Goal: Task Accomplishment & Management: Manage account settings

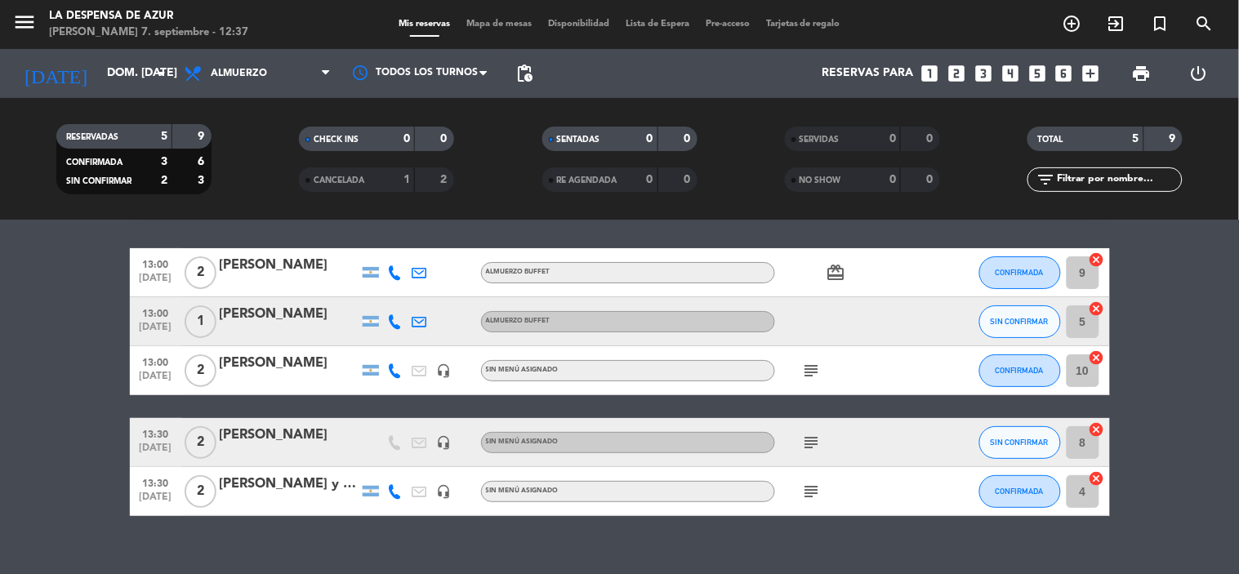
scroll to position [70, 0]
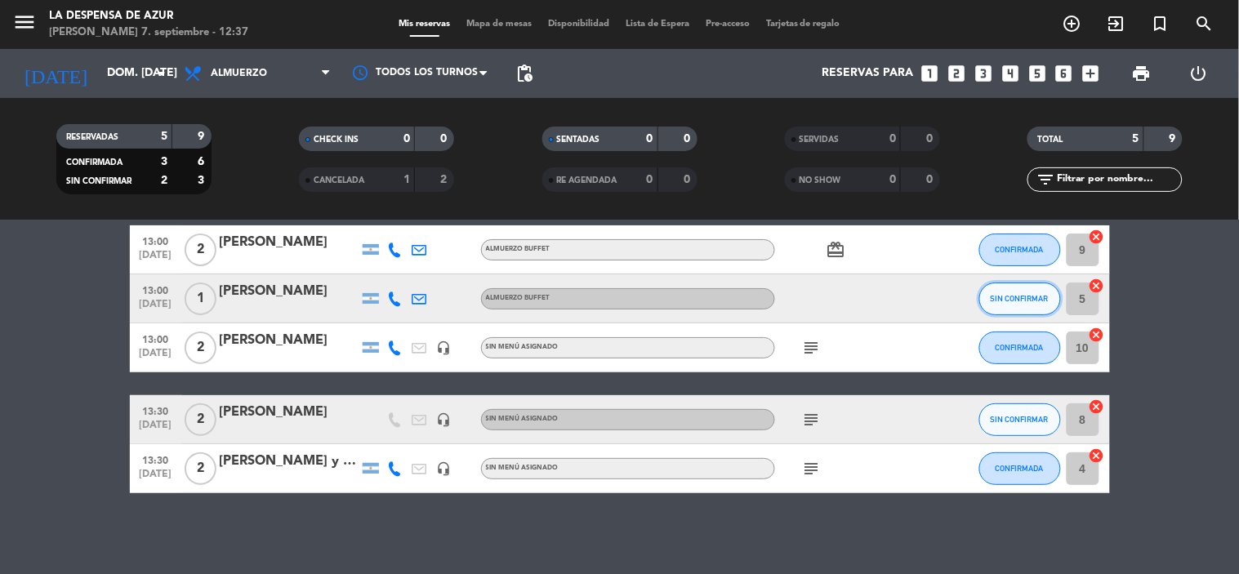
click at [1046, 288] on button "SIN CONFIRMAR" at bounding box center [1020, 299] width 82 height 33
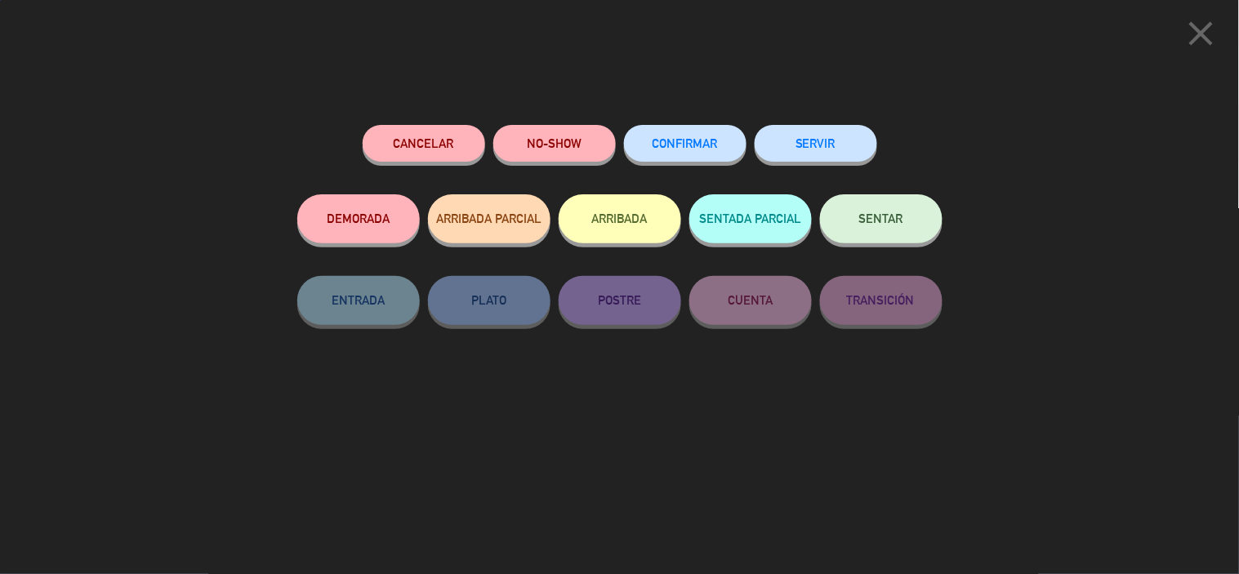
click at [695, 153] on button "CONFIRMAR" at bounding box center [685, 143] width 123 height 37
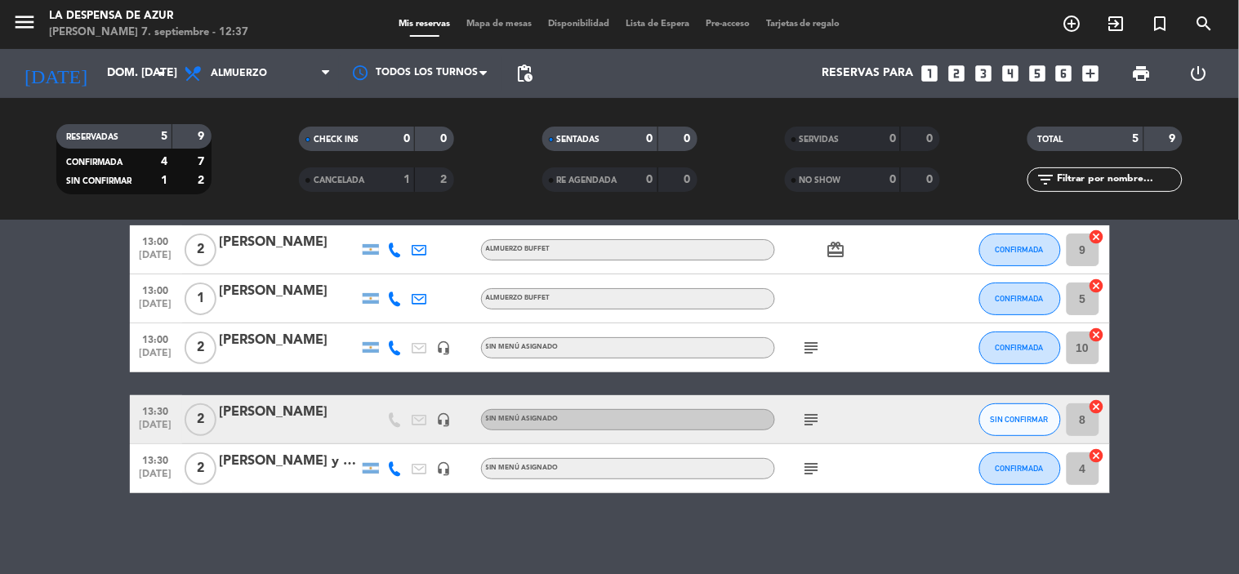
click at [802, 420] on icon "subject" at bounding box center [812, 420] width 20 height 20
click at [1011, 409] on button "SIN CONFIRMAR" at bounding box center [1020, 419] width 82 height 33
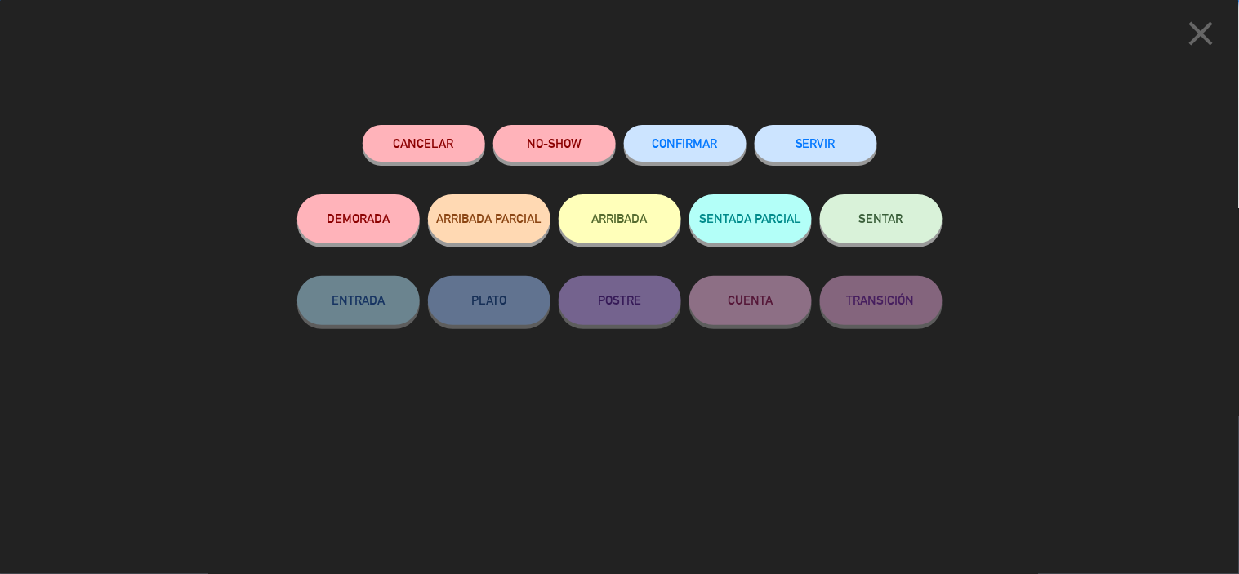
click at [681, 156] on button "CONFIRMAR" at bounding box center [685, 143] width 123 height 37
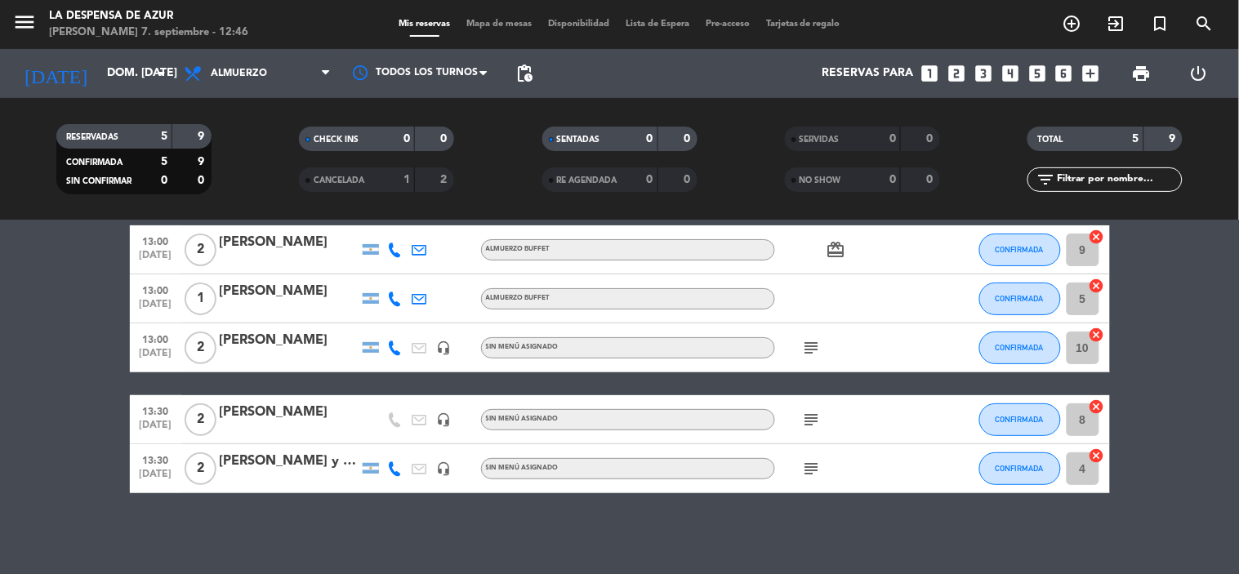
click at [746, 157] on div "SERVIDAS 0 0" at bounding box center [862, 147] width 243 height 41
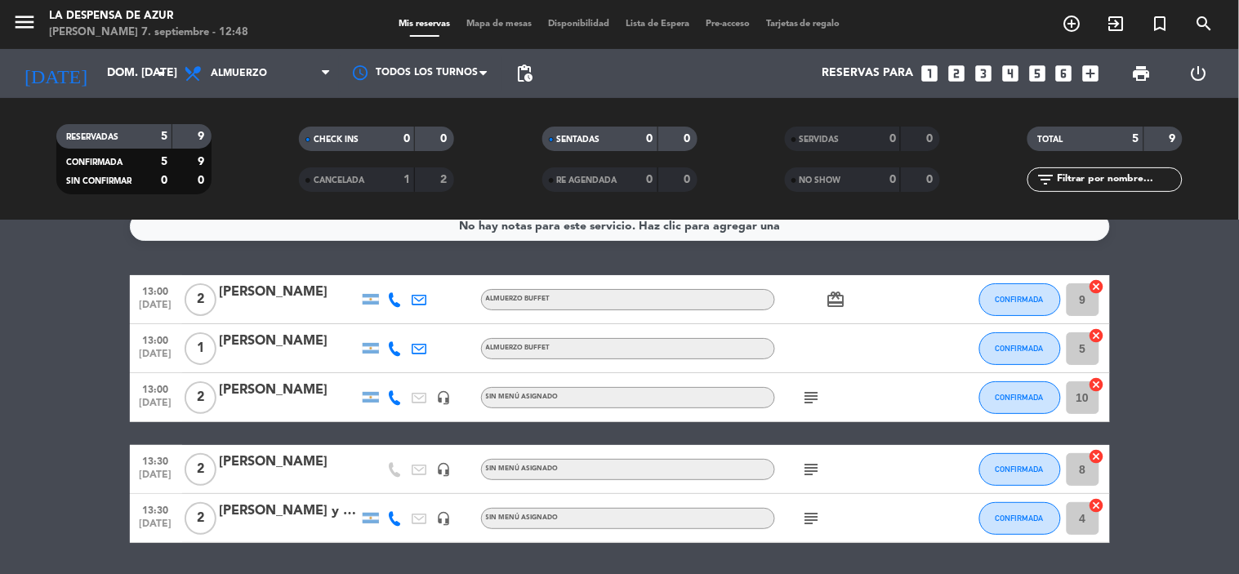
scroll to position [0, 0]
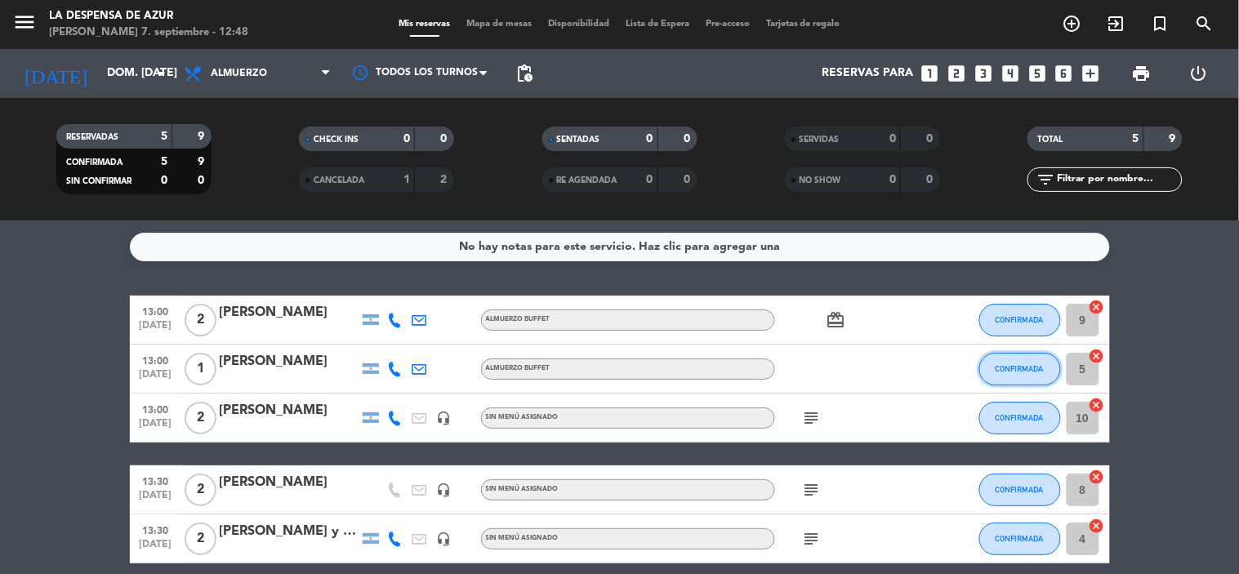
click at [1014, 364] on span "CONFIRMADA" at bounding box center [1020, 368] width 48 height 9
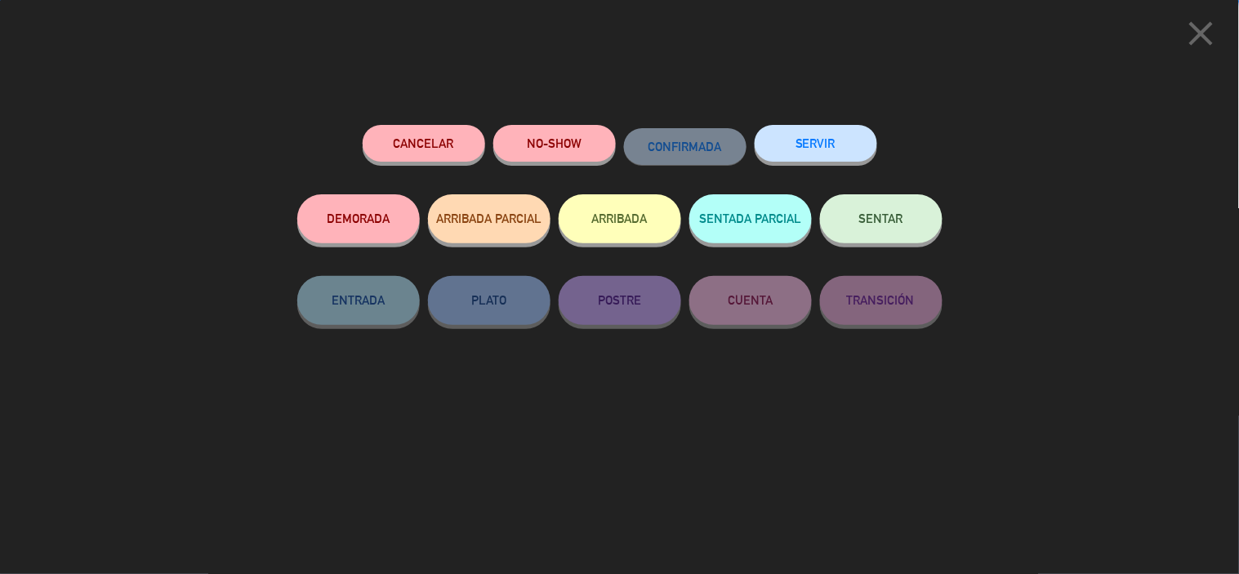
click at [875, 230] on button "SENTAR" at bounding box center [881, 218] width 123 height 49
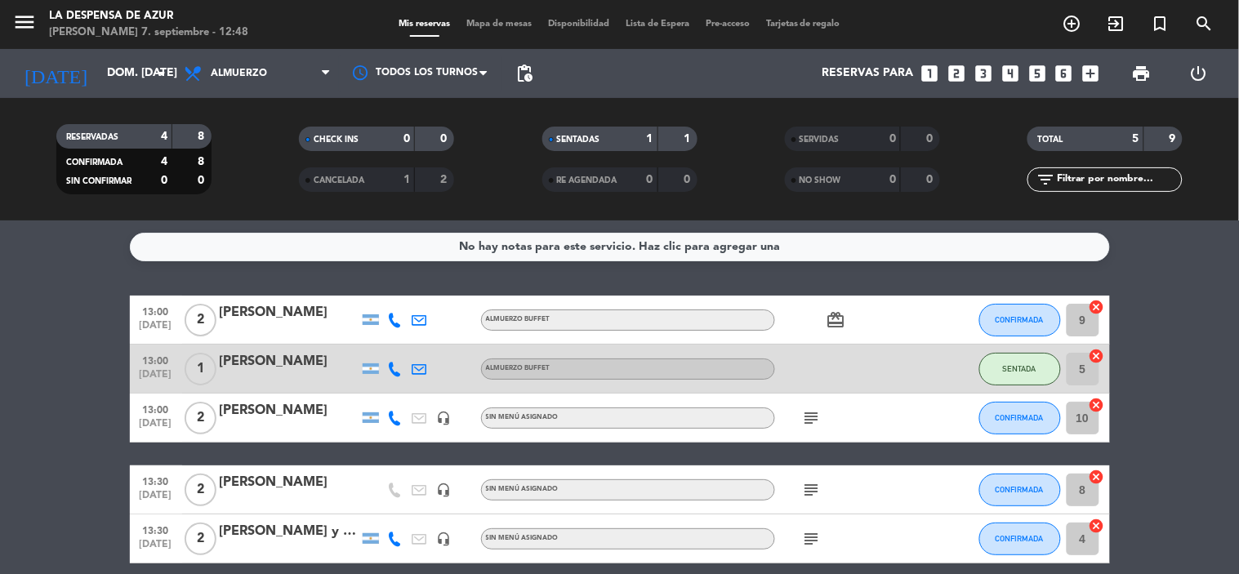
scroll to position [70, 0]
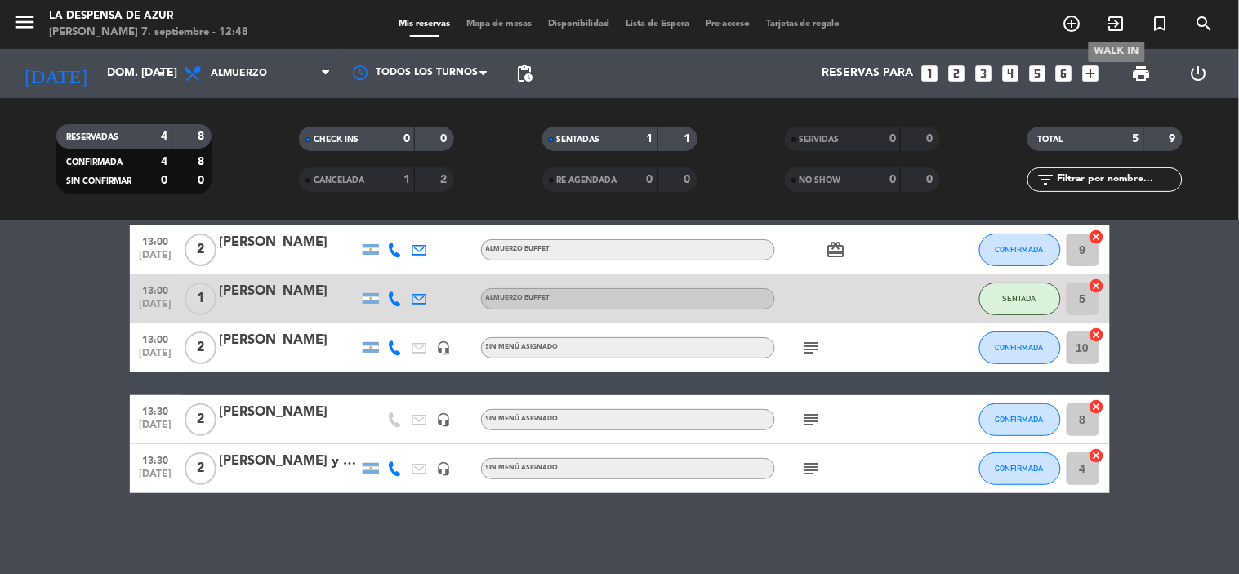
click at [1112, 25] on icon "exit_to_app" at bounding box center [1117, 24] width 20 height 20
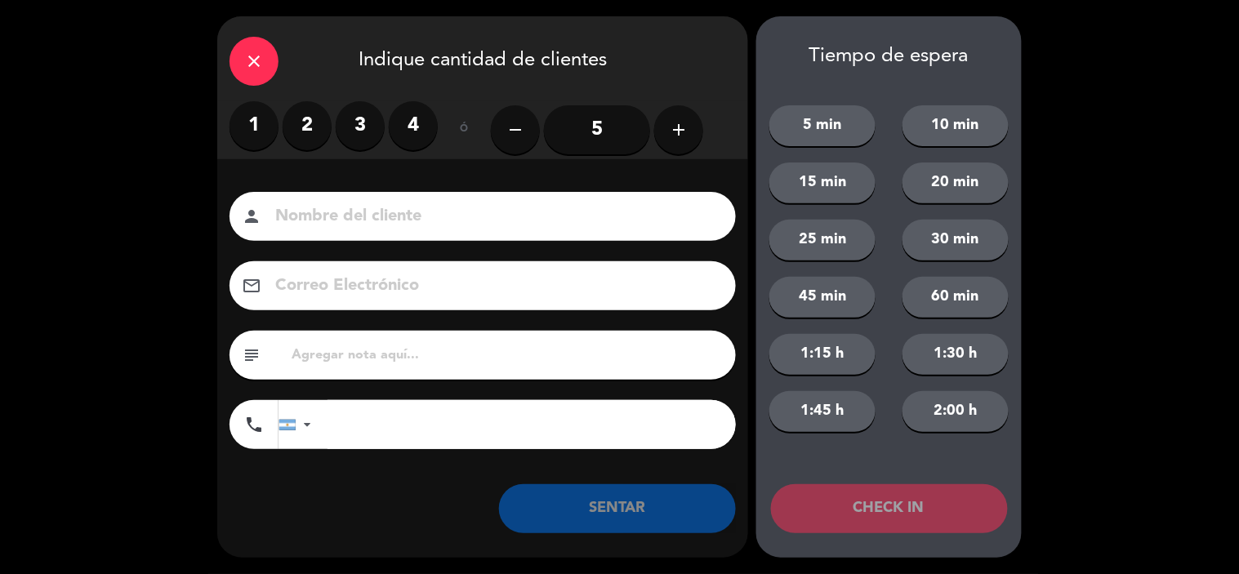
click at [311, 125] on label "2" at bounding box center [307, 125] width 49 height 49
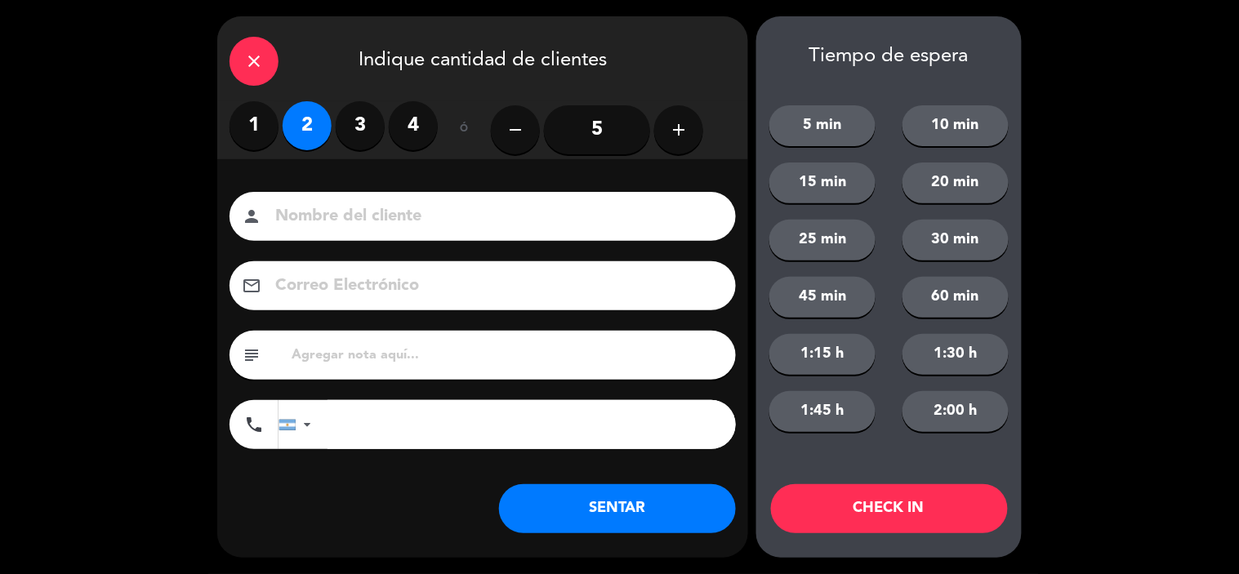
click at [291, 241] on div "Nombre del cliente person Correo Electrónico email subject phone [GEOGRAPHIC_DA…" at bounding box center [482, 323] width 531 height 262
click at [297, 214] on input at bounding box center [494, 217] width 441 height 29
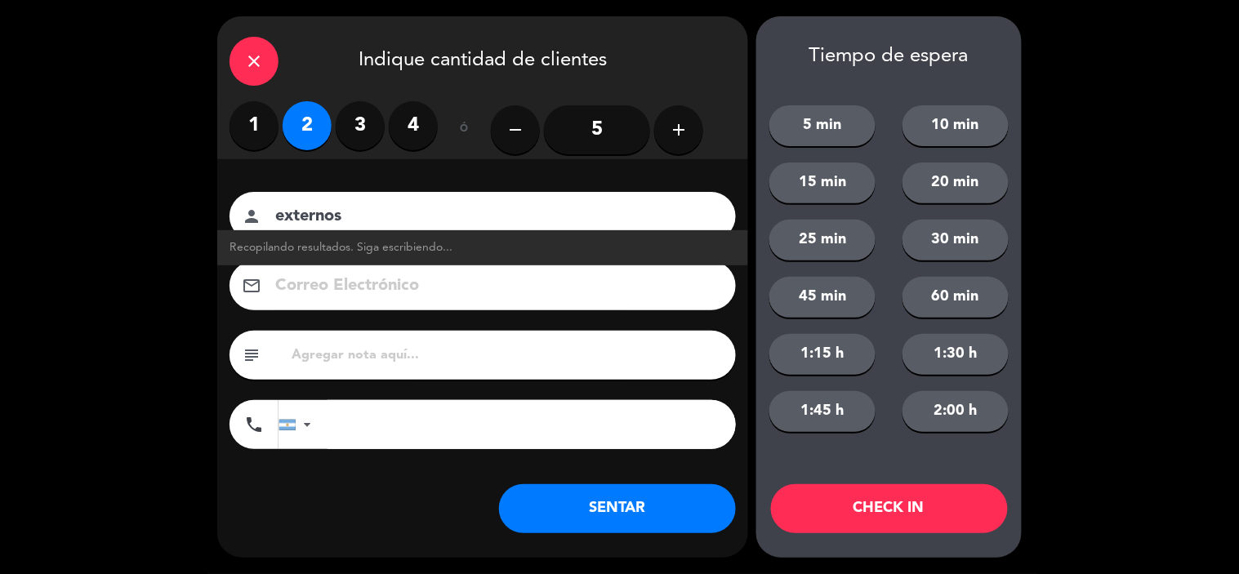
type input "externos"
click at [609, 507] on button "SENTAR" at bounding box center [617, 508] width 237 height 49
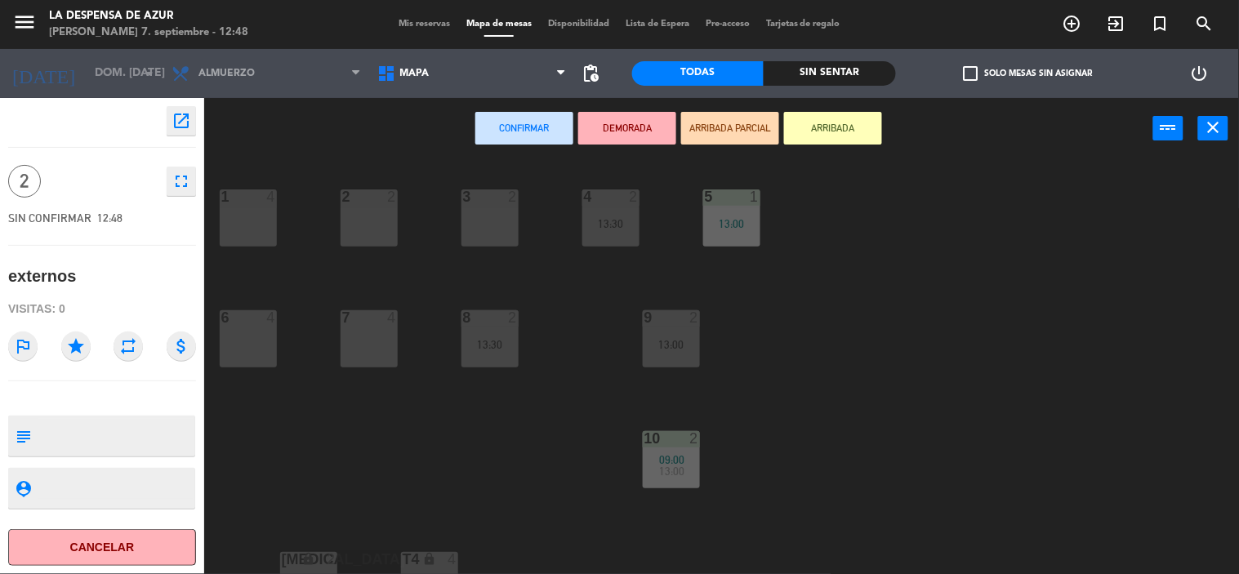
click at [372, 215] on div "2 2" at bounding box center [369, 217] width 57 height 57
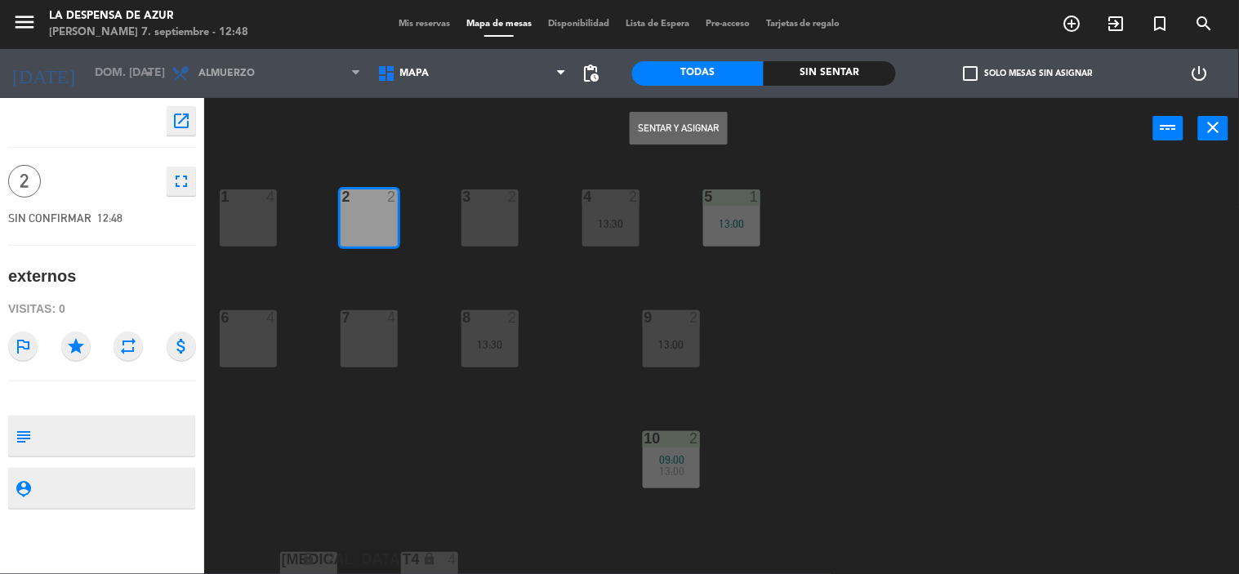
click at [686, 133] on button "Sentar y Asignar" at bounding box center [679, 128] width 98 height 33
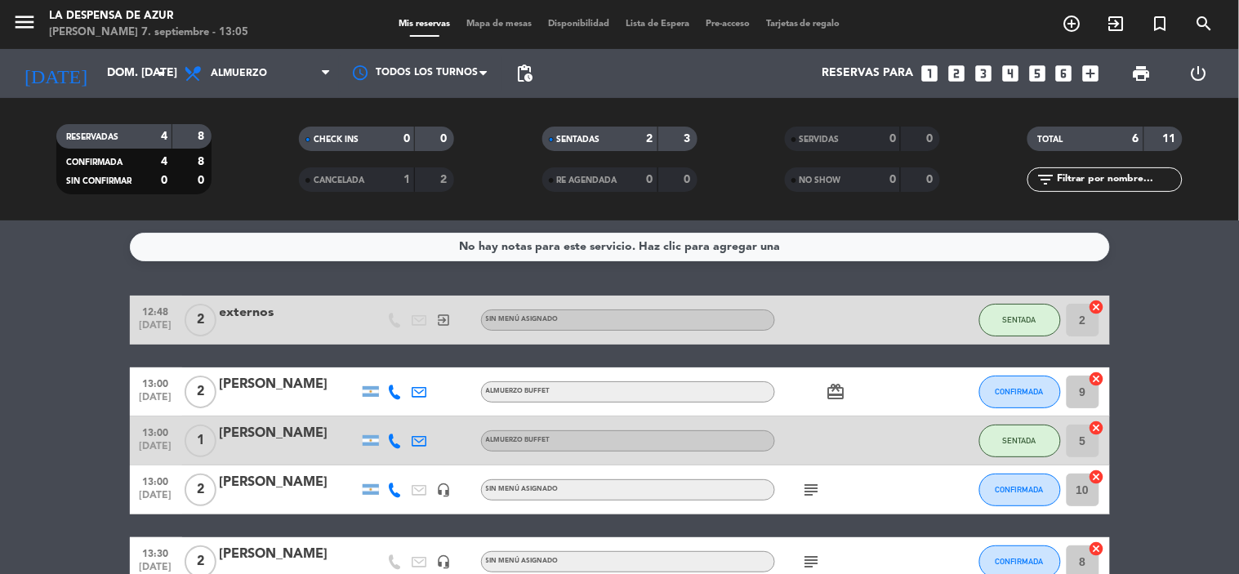
scroll to position [91, 0]
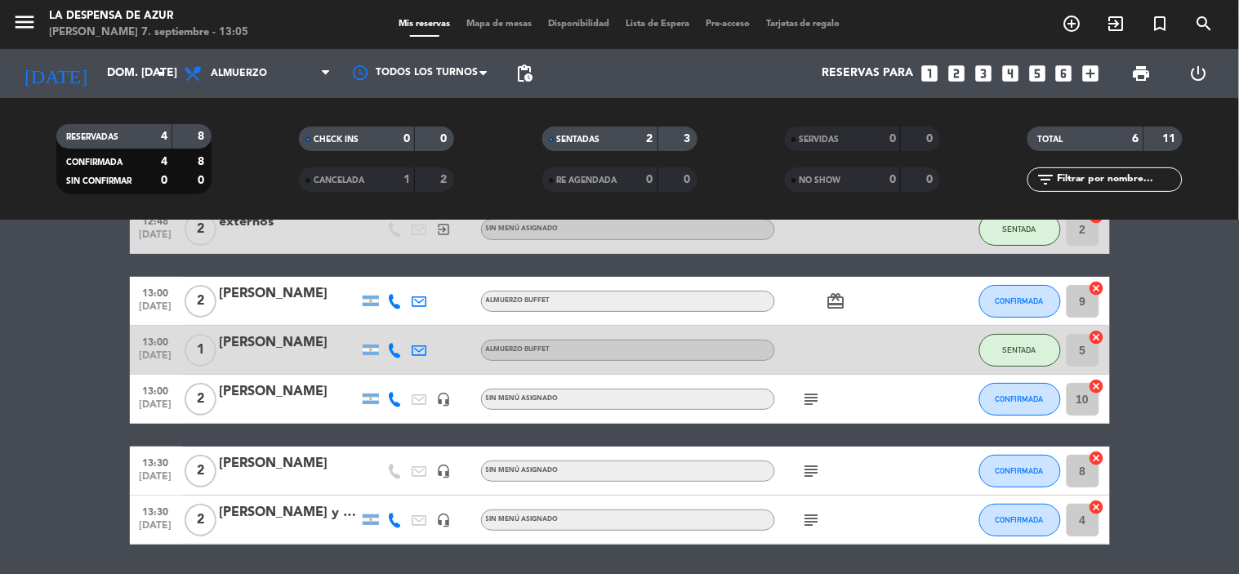
click at [814, 400] on icon "subject" at bounding box center [812, 400] width 20 height 20
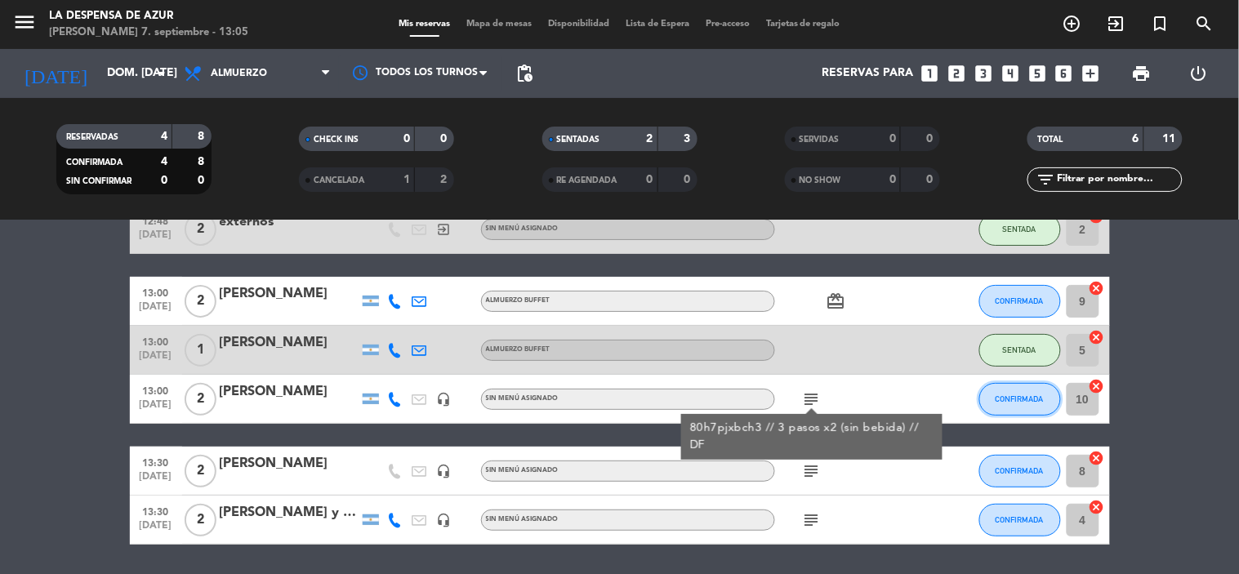
click at [996, 397] on span "CONFIRMADA" at bounding box center [1020, 399] width 48 height 9
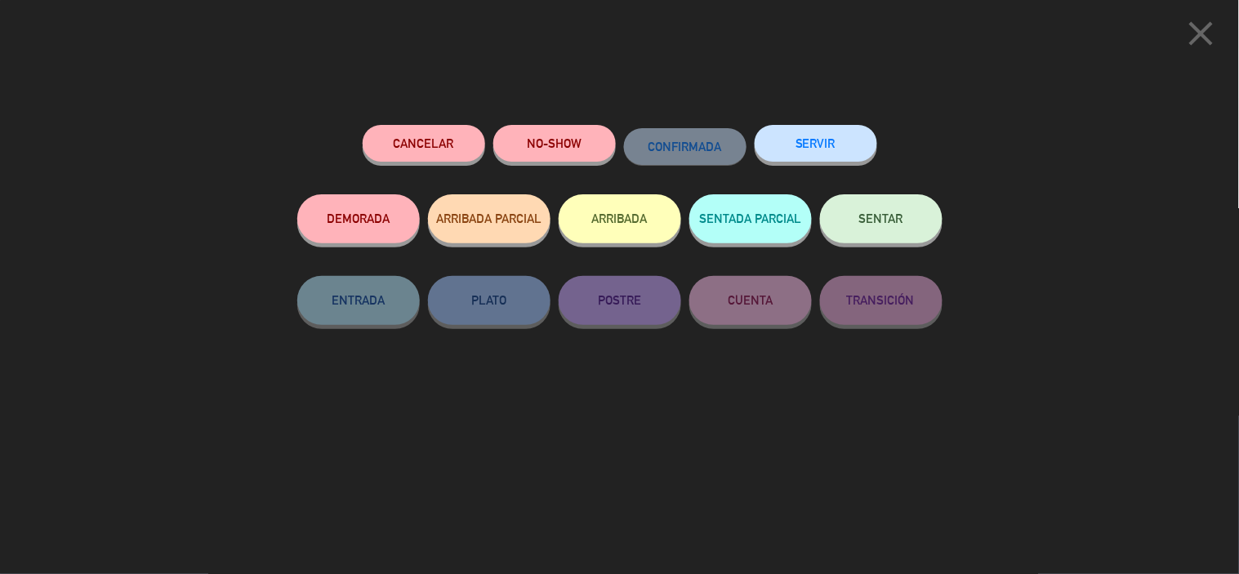
click at [885, 221] on span "SENTAR" at bounding box center [881, 219] width 44 height 14
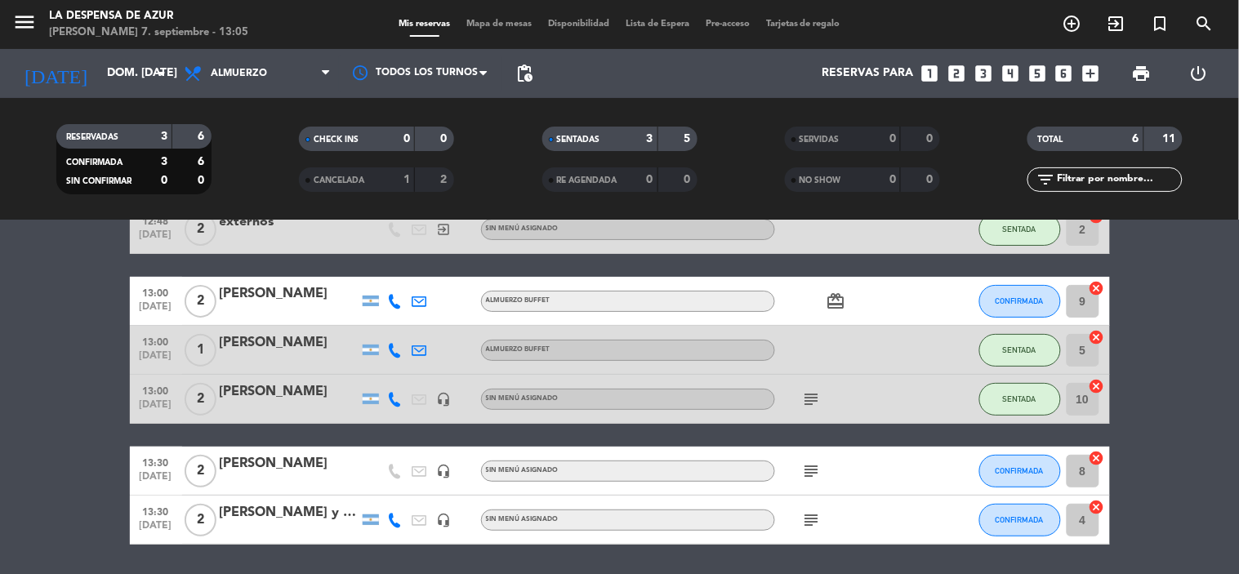
click at [806, 398] on icon "subject" at bounding box center [812, 400] width 20 height 20
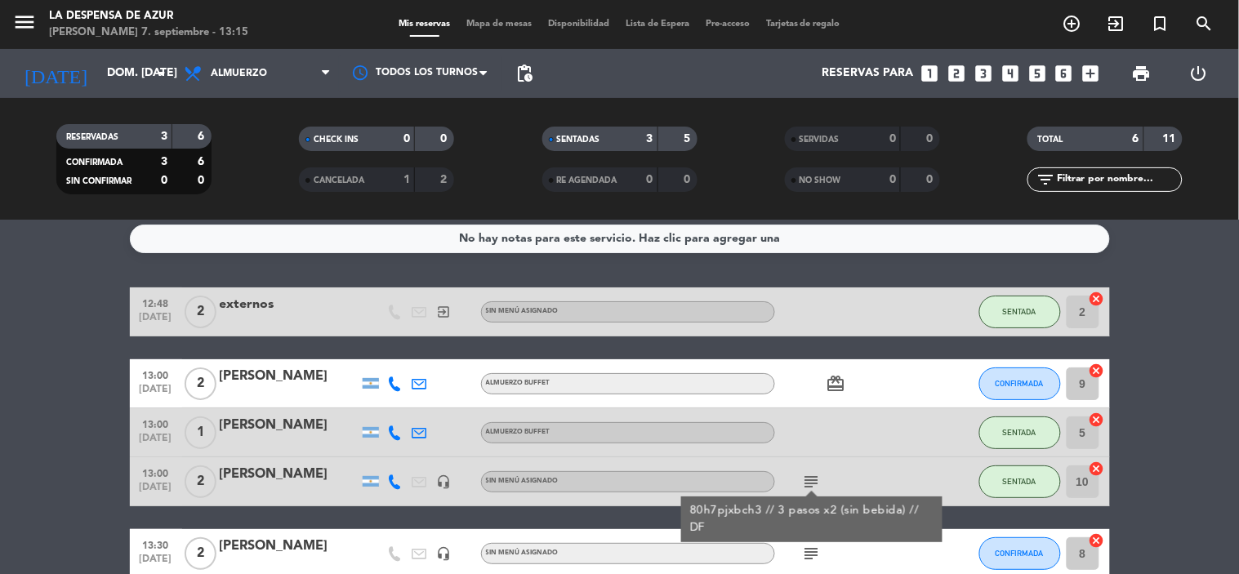
scroll to position [0, 0]
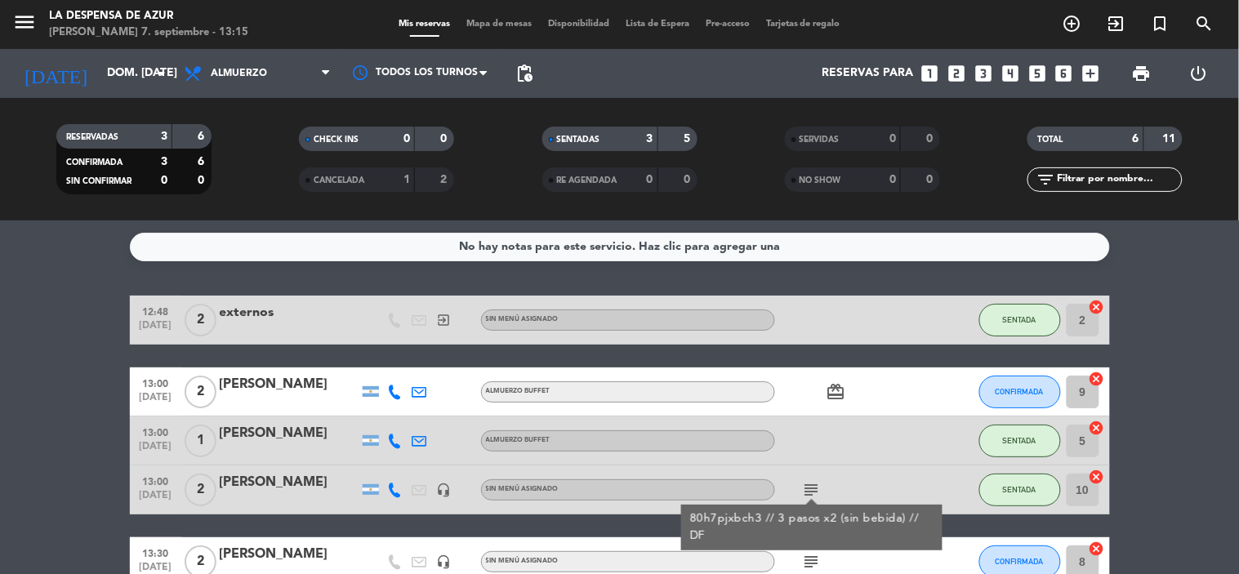
click at [837, 398] on icon "card_giftcard" at bounding box center [837, 392] width 20 height 20
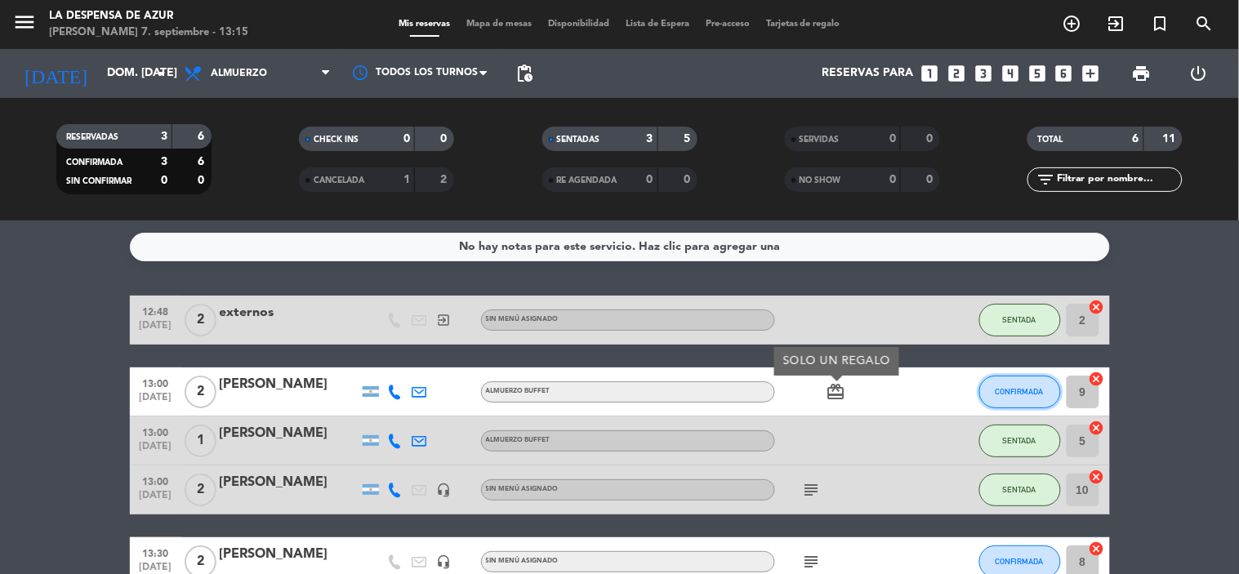
click at [1023, 395] on button "CONFIRMADA" at bounding box center [1020, 392] width 82 height 33
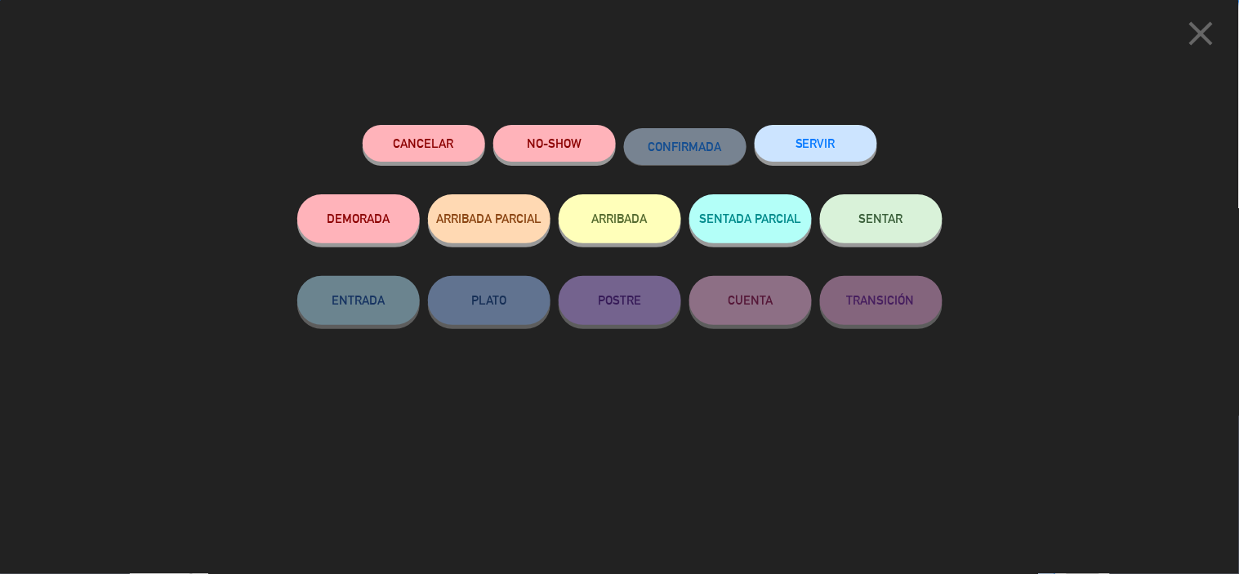
click at [845, 216] on button "SENTAR" at bounding box center [881, 218] width 123 height 49
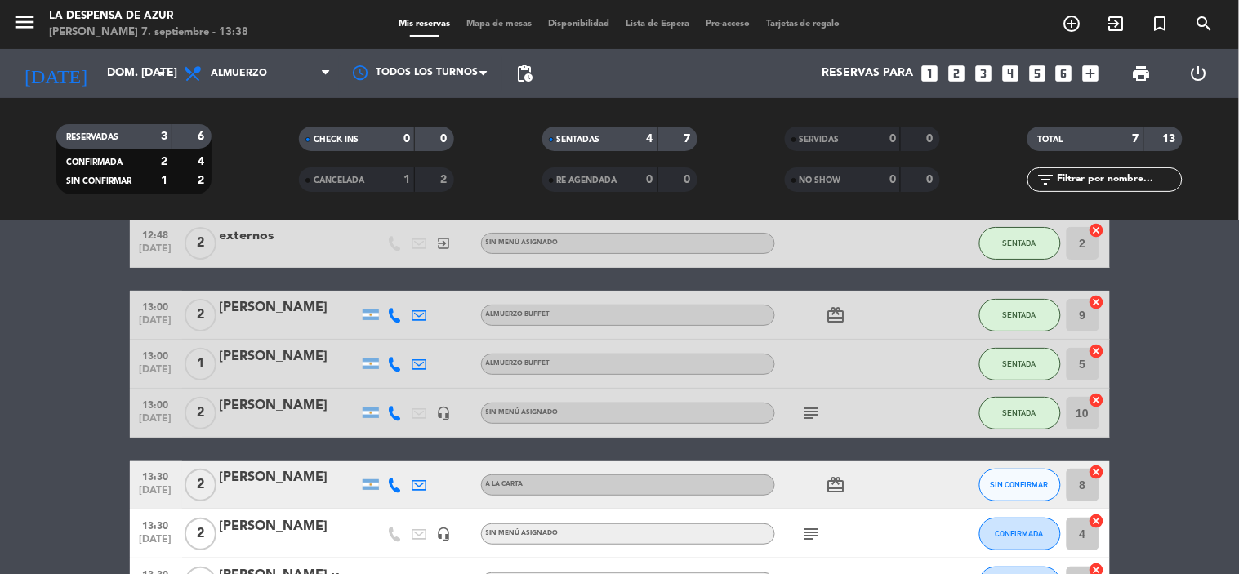
scroll to position [181, 0]
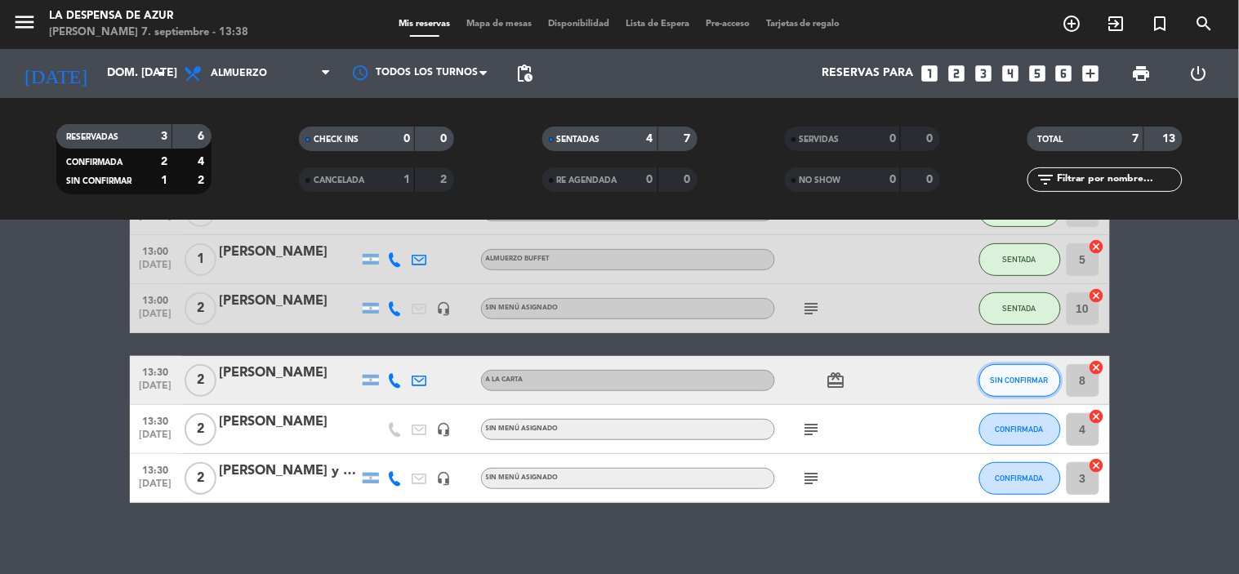
click at [984, 379] on button "SIN CONFIRMAR" at bounding box center [1020, 380] width 82 height 33
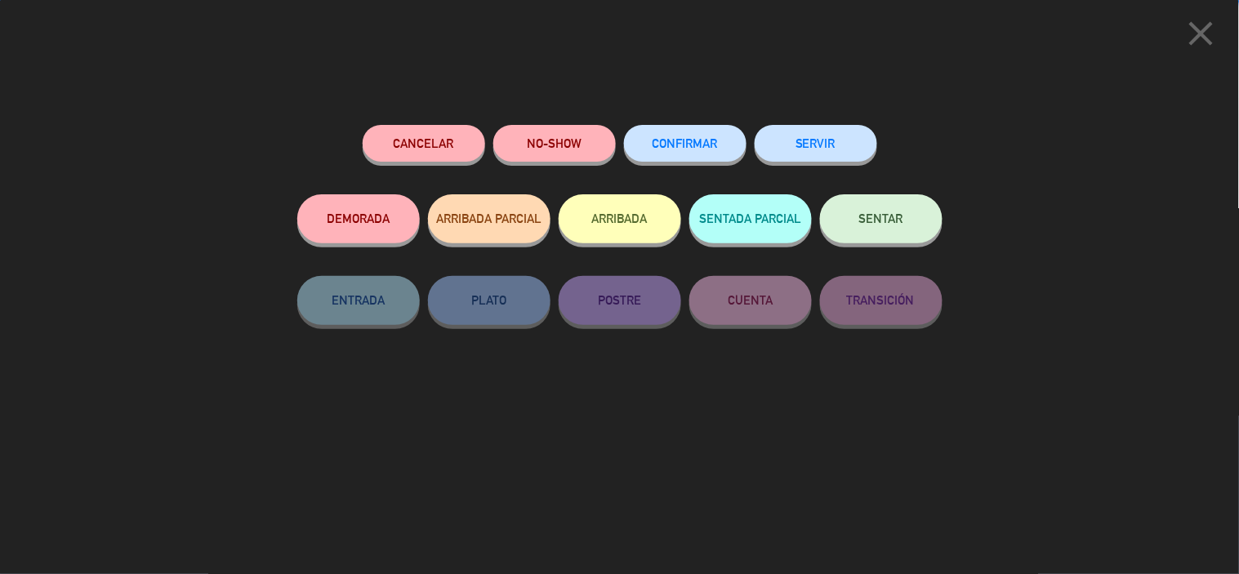
click at [715, 136] on button "CONFIRMAR" at bounding box center [685, 143] width 123 height 37
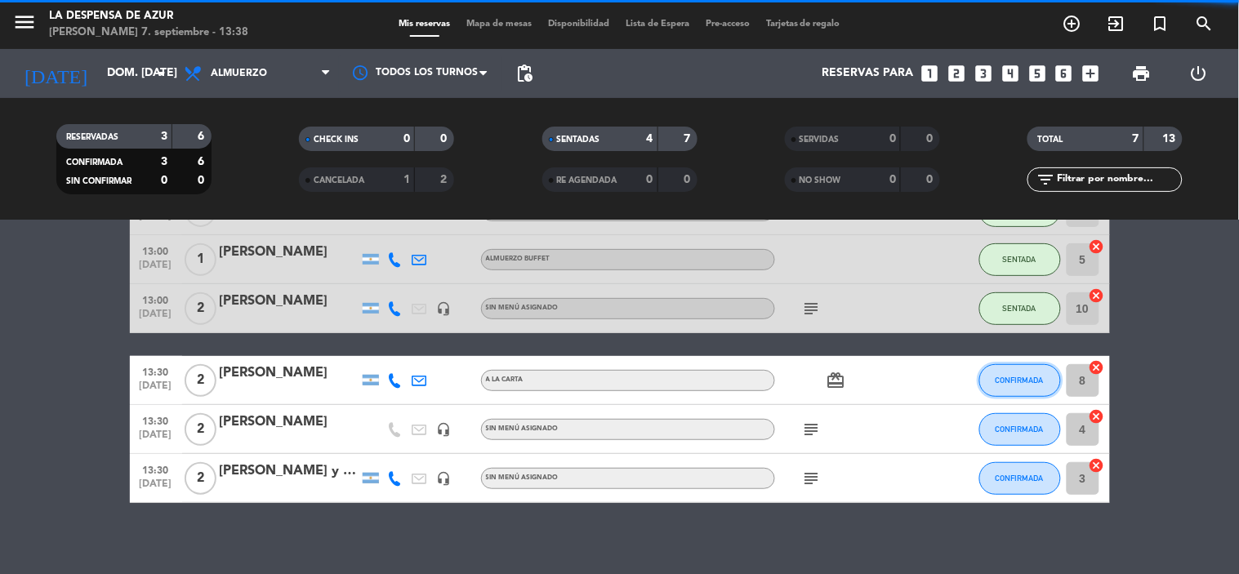
click at [1015, 366] on button "CONFIRMADA" at bounding box center [1020, 380] width 82 height 33
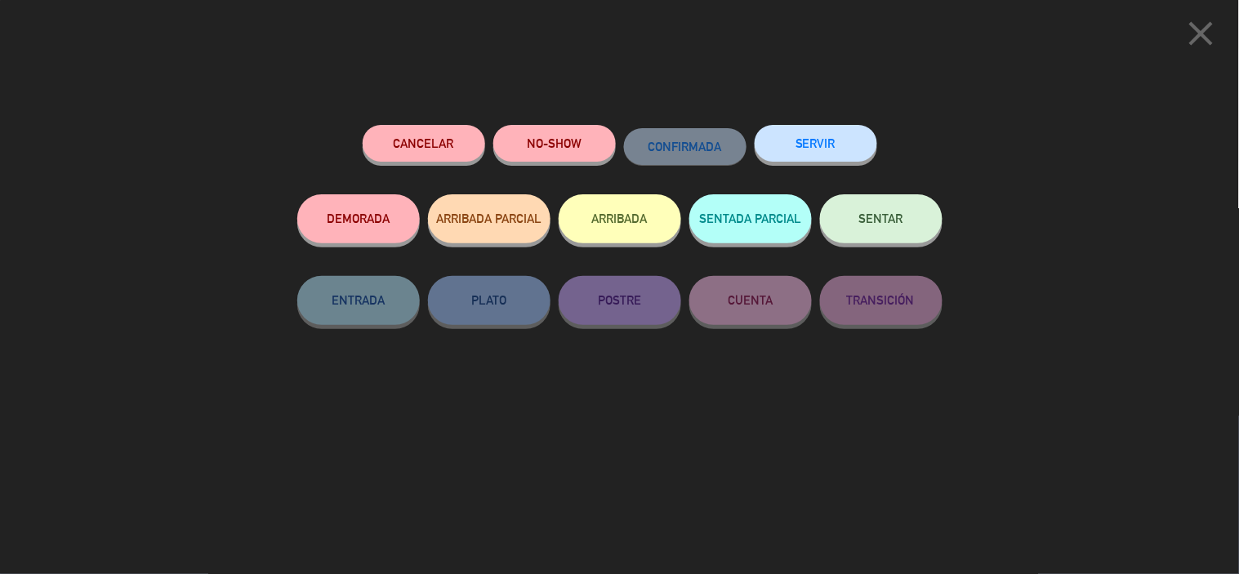
click at [895, 215] on span "SENTAR" at bounding box center [881, 219] width 44 height 14
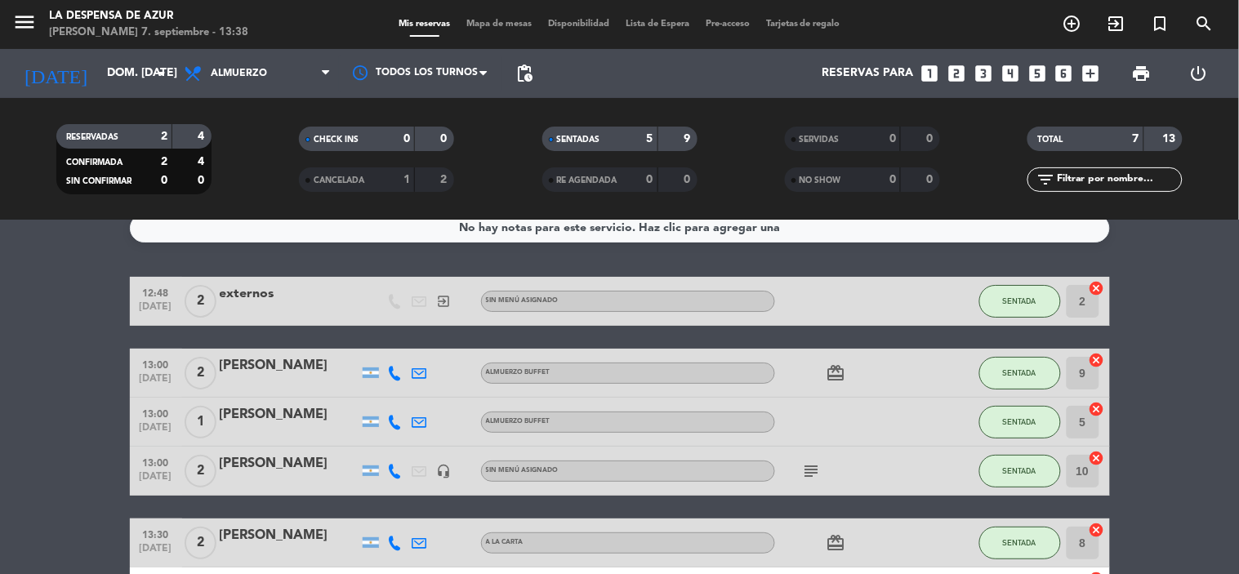
scroll to position [0, 0]
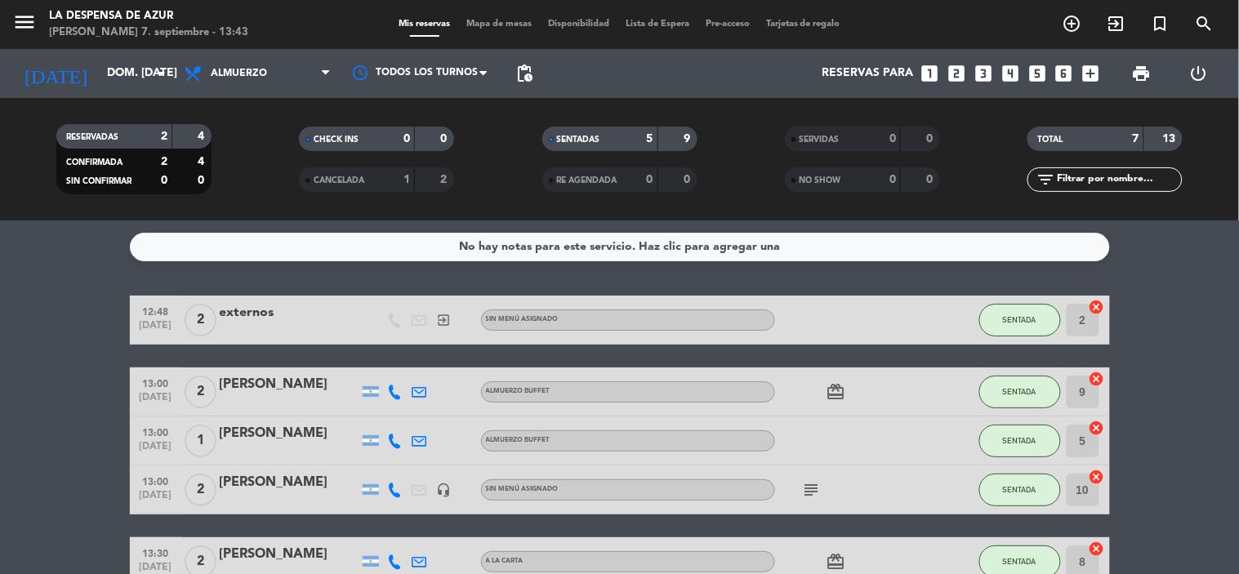
click at [481, 328] on div "Sin menú asignado" at bounding box center [628, 320] width 294 height 21
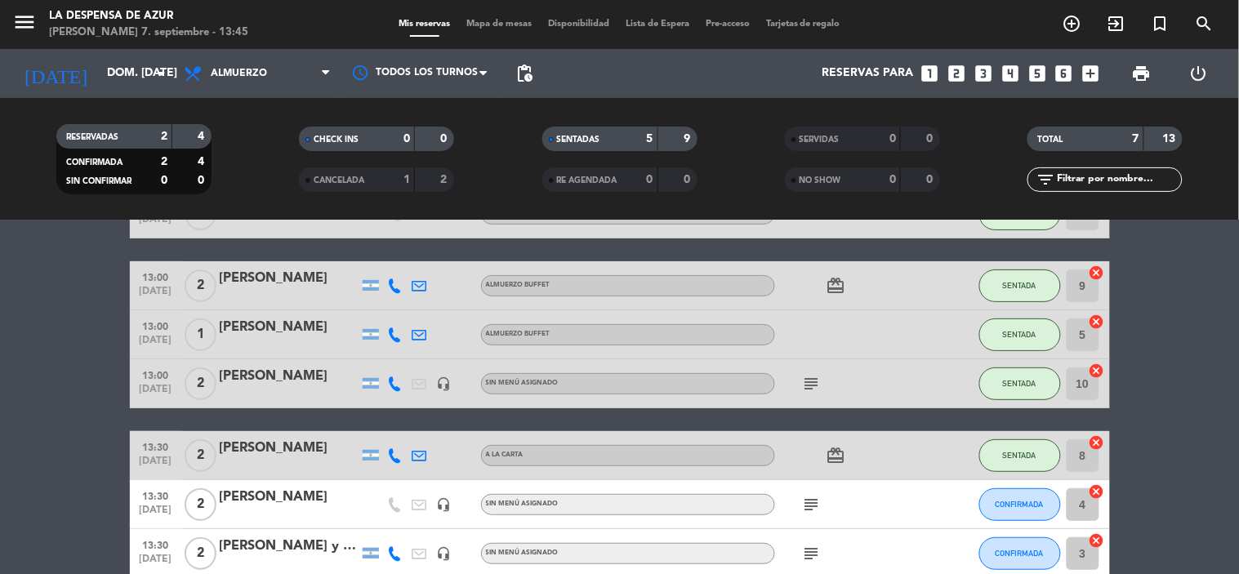
scroll to position [181, 0]
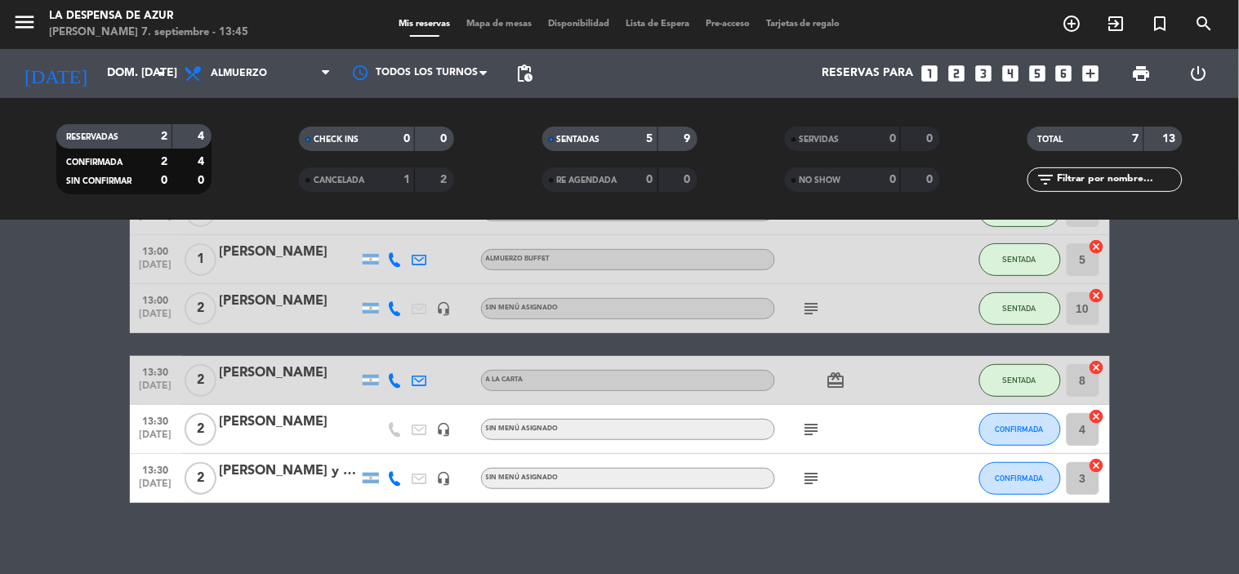
click at [329, 478] on div "[PERSON_NAME] y [PERSON_NAME]" at bounding box center [289, 471] width 139 height 21
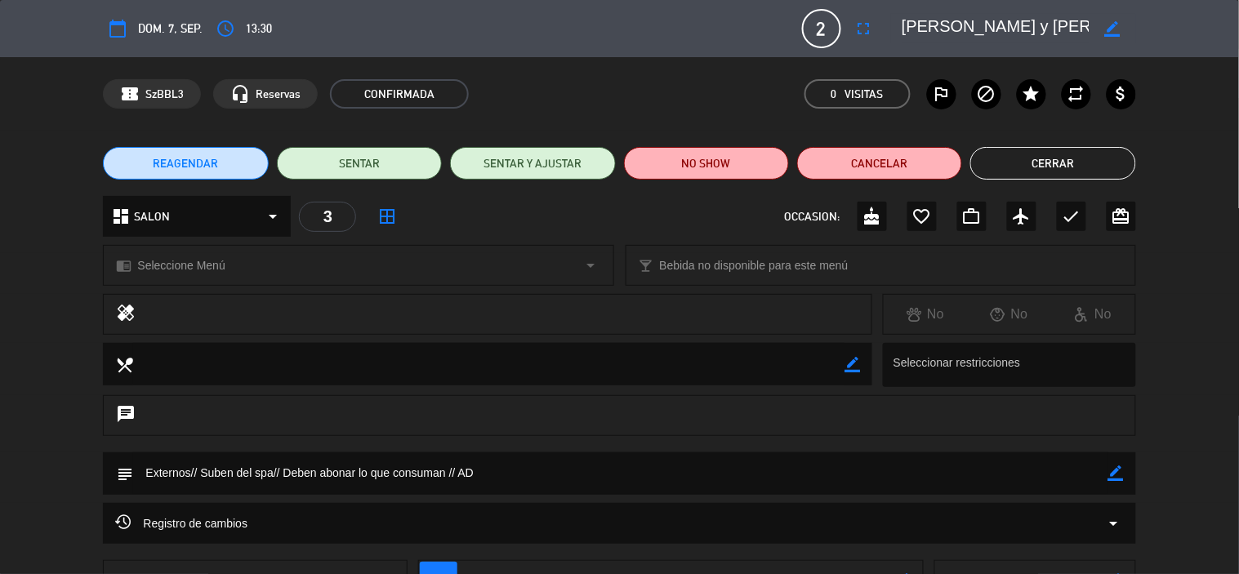
click at [1036, 169] on button "Cerrar" at bounding box center [1052, 163] width 165 height 33
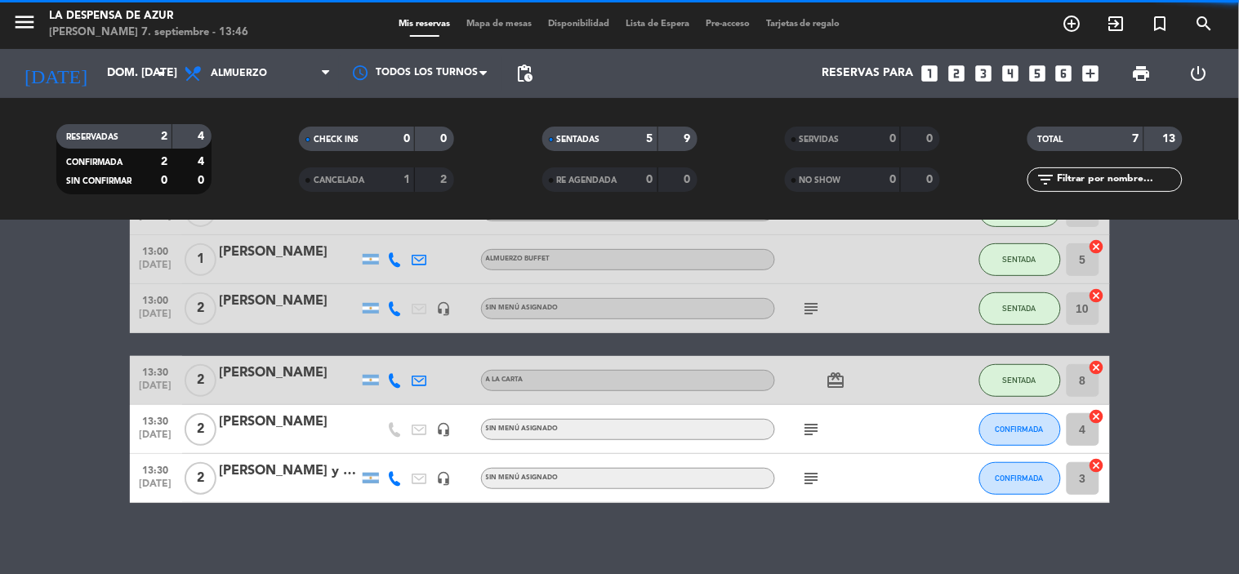
click at [805, 476] on icon "subject" at bounding box center [812, 479] width 20 height 20
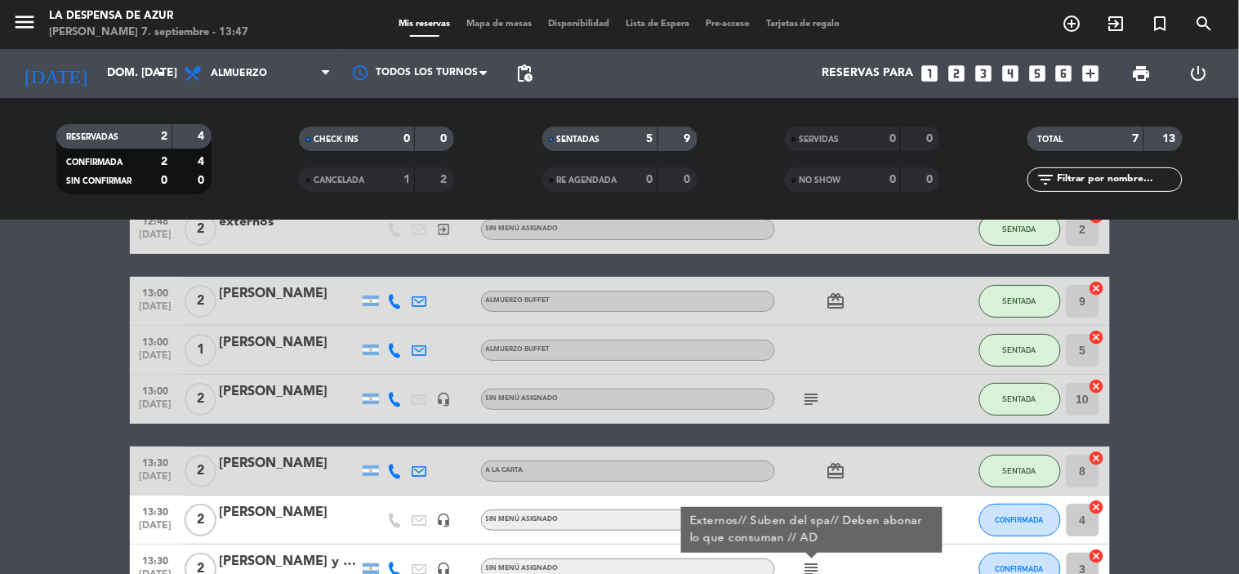
click at [881, 496] on div "subject" at bounding box center [848, 520] width 147 height 48
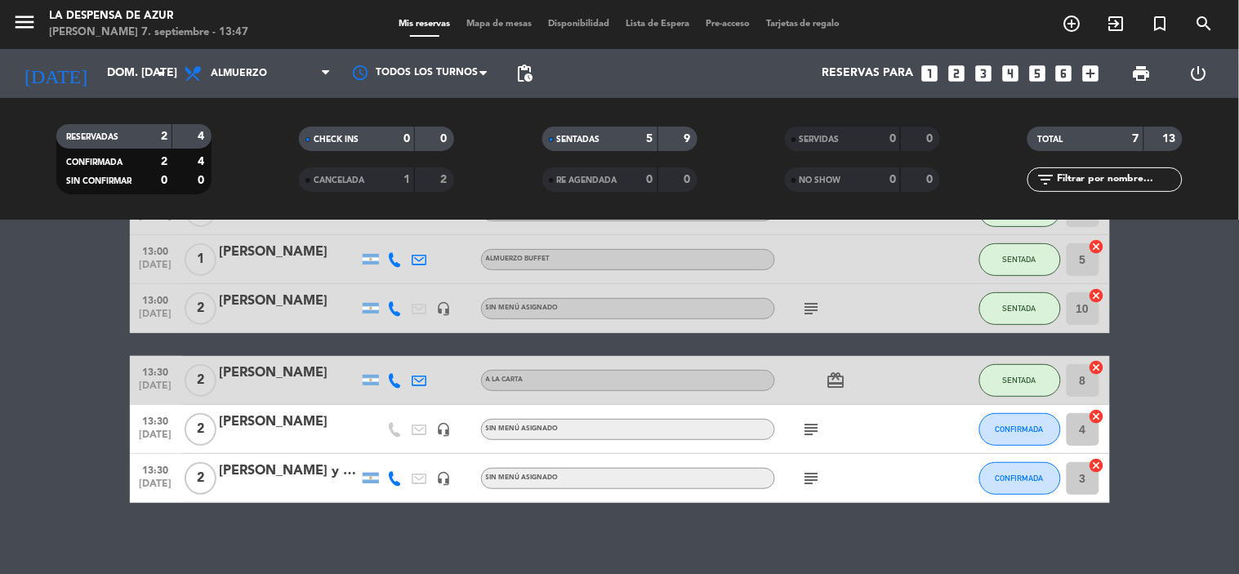
click at [804, 426] on icon "subject" at bounding box center [812, 430] width 20 height 20
click at [805, 426] on icon "subject" at bounding box center [812, 430] width 20 height 20
click at [1022, 439] on button "CONFIRMADA" at bounding box center [1020, 429] width 82 height 33
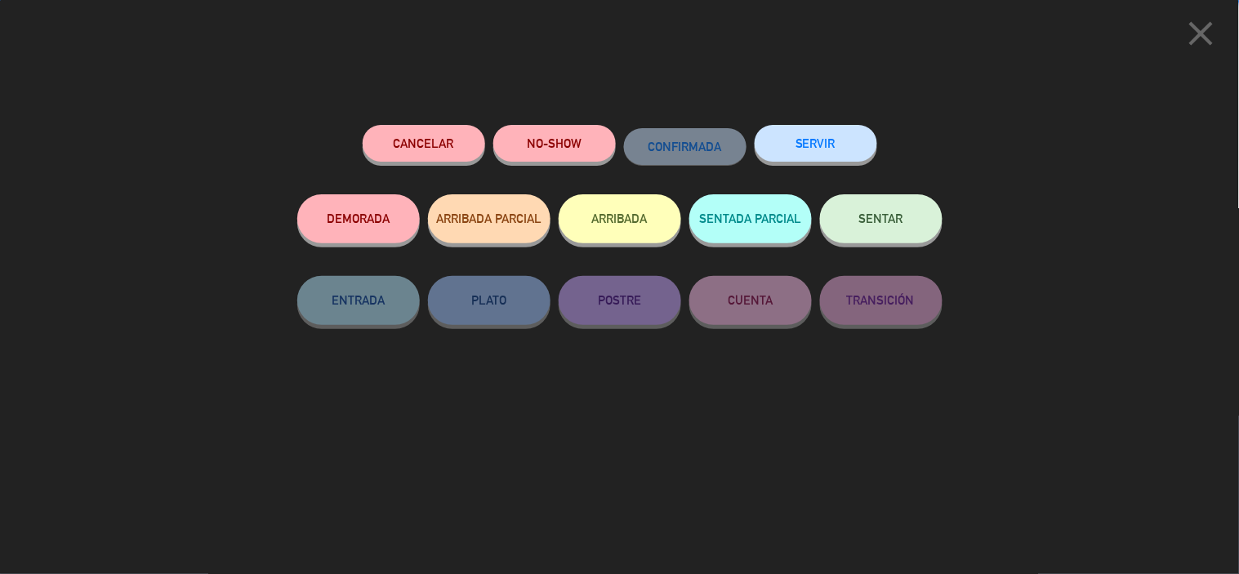
click at [874, 233] on button "SENTAR" at bounding box center [881, 218] width 123 height 49
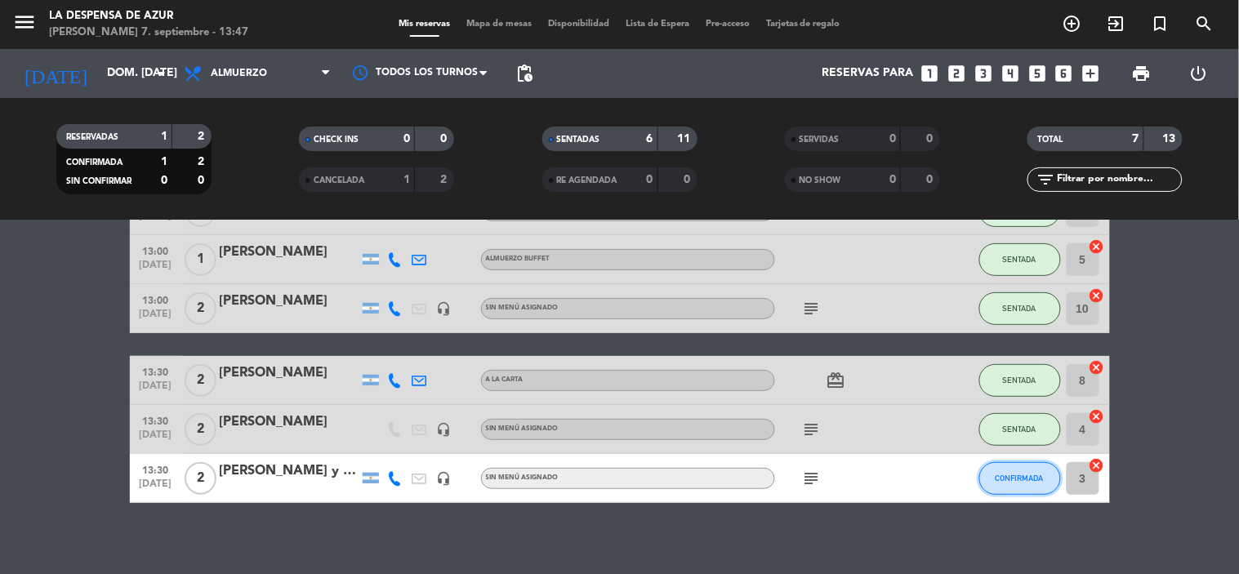
click at [1001, 484] on button "CONFIRMADA" at bounding box center [1020, 478] width 82 height 33
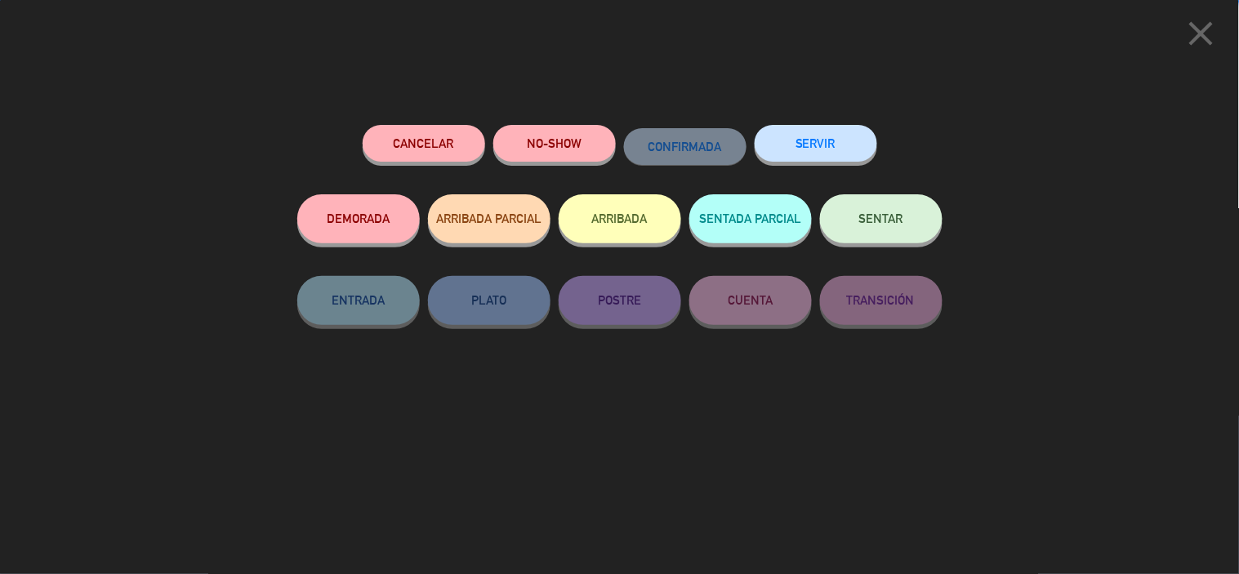
click at [900, 216] on span "SENTAR" at bounding box center [881, 219] width 44 height 14
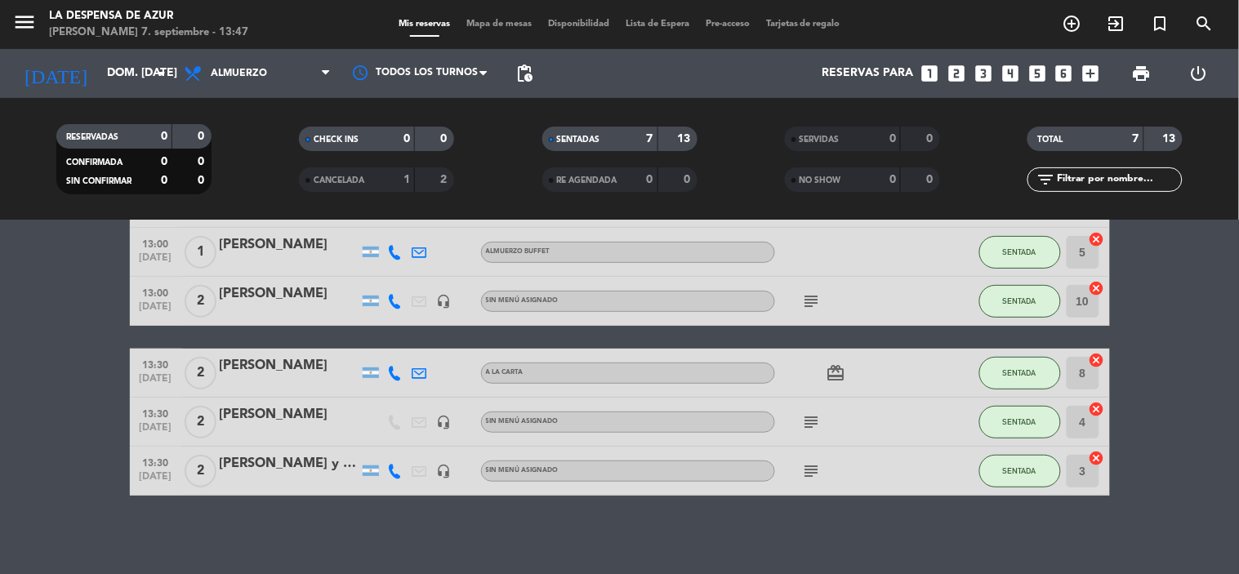
scroll to position [191, 0]
